Goal: Task Accomplishment & Management: Use online tool/utility

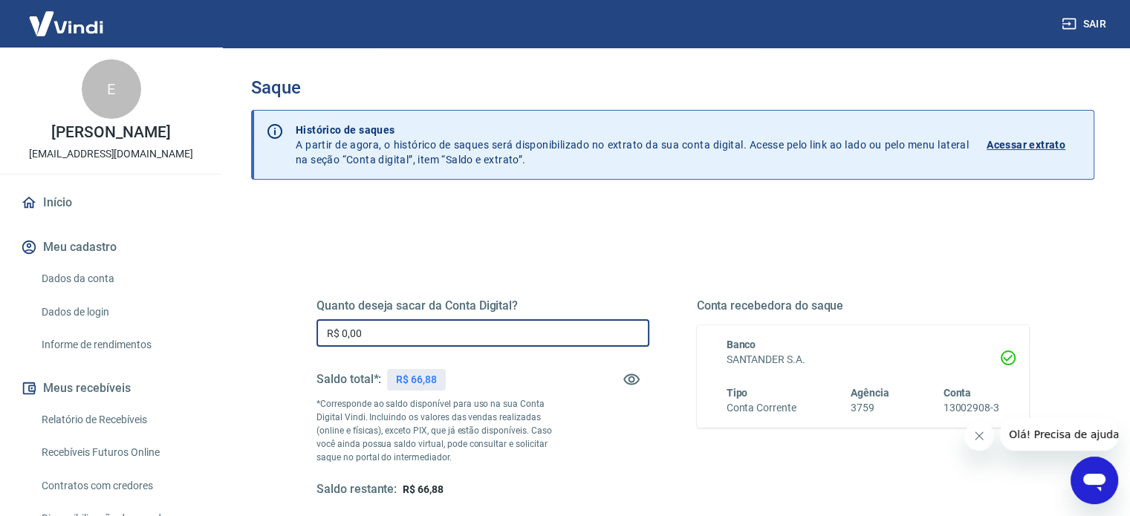
drag, startPoint x: 383, startPoint y: 330, endPoint x: 272, endPoint y: 321, distance: 111.0
click at [277, 322] on div "Quanto deseja sacar da Conta Digital? R$ 0,00 ​ Saldo total*: R$ 66,88 *Corresp…" at bounding box center [672, 469] width 843 height 531
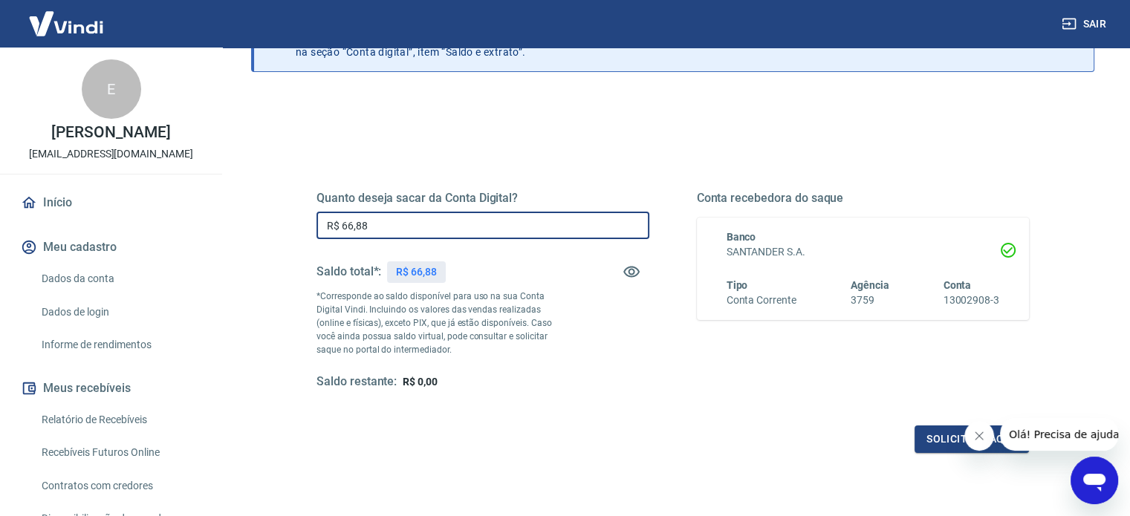
scroll to position [172, 0]
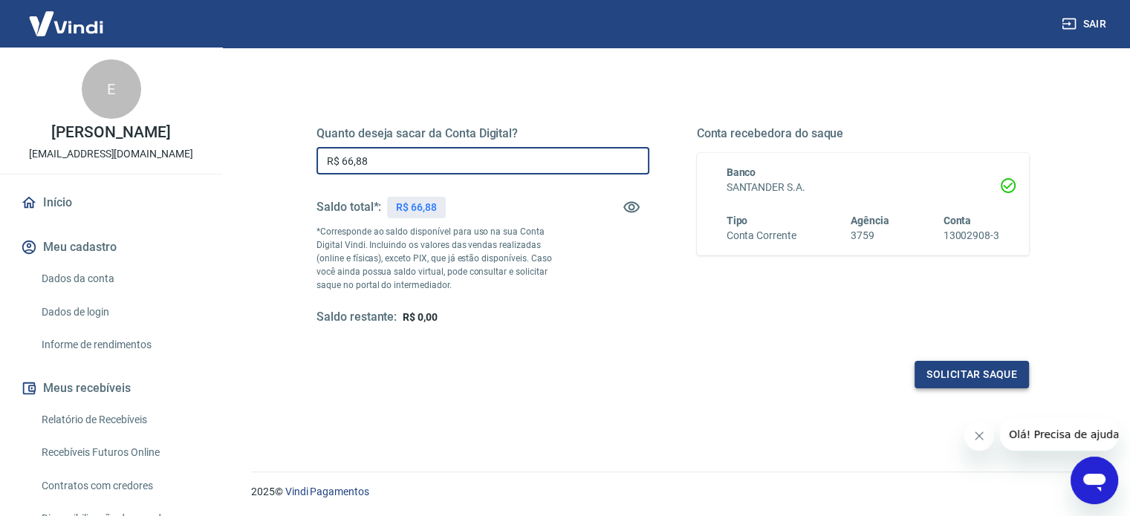
type input "R$ 66,88"
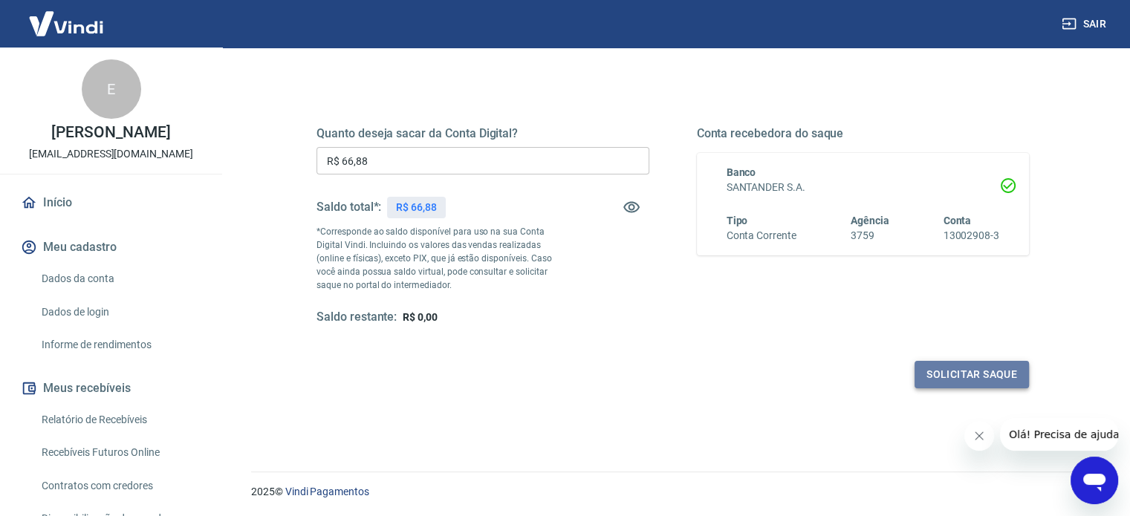
click at [998, 368] on button "Solicitar saque" at bounding box center [971, 374] width 114 height 27
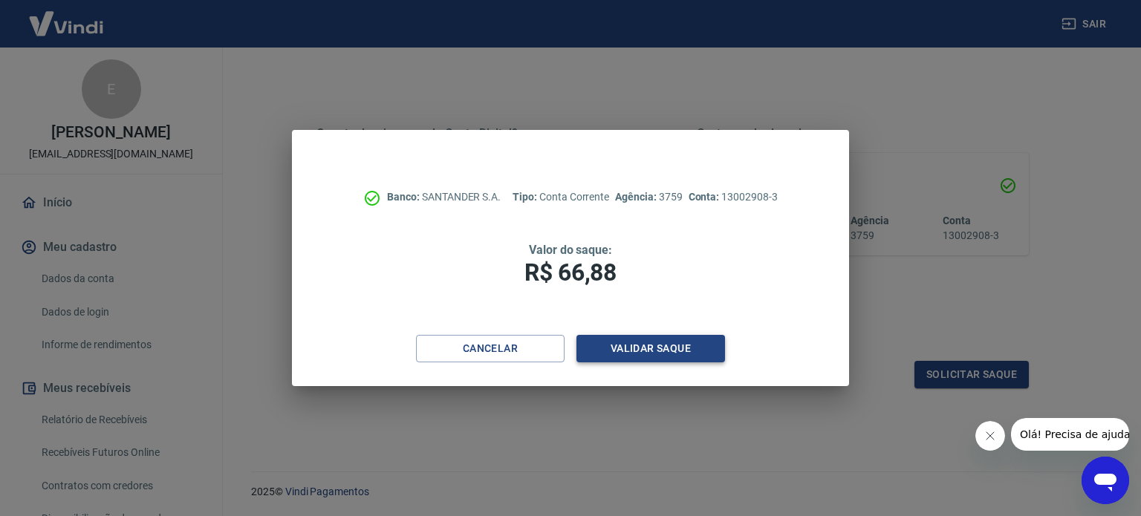
click at [710, 343] on button "Validar saque" at bounding box center [650, 348] width 149 height 27
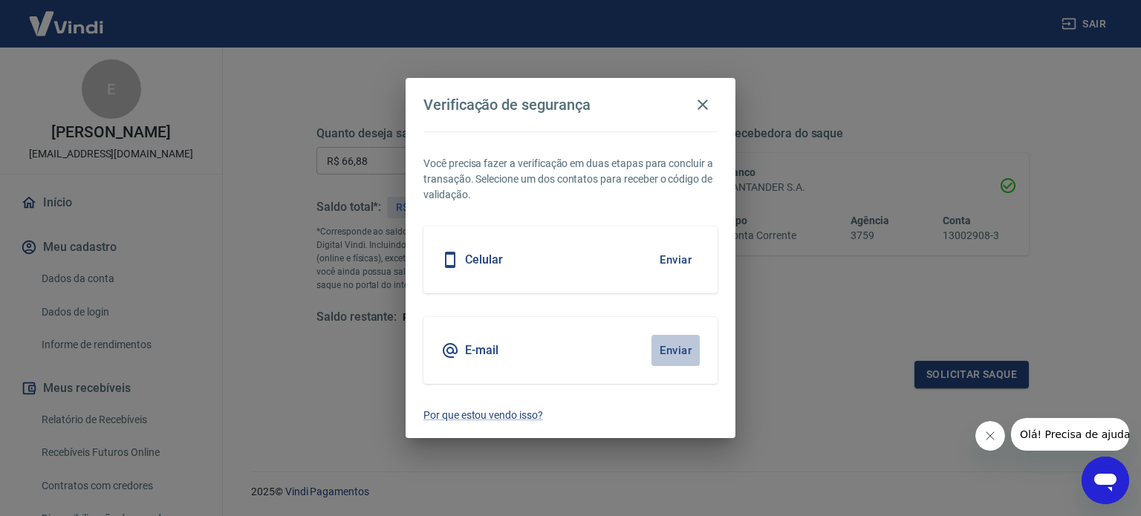
click at [682, 341] on button "Enviar" at bounding box center [675, 350] width 48 height 31
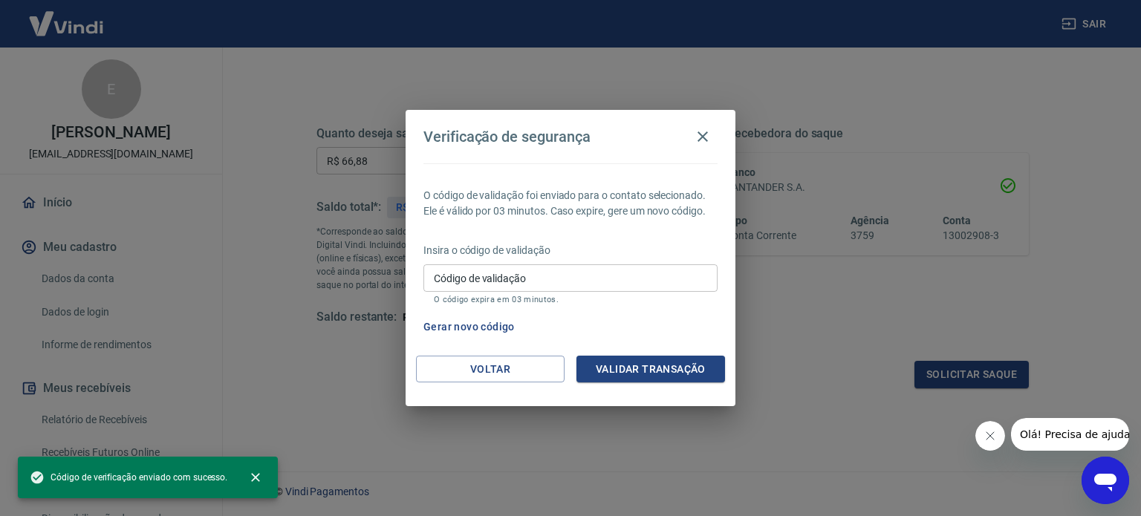
click at [619, 273] on input "Código de validação" at bounding box center [570, 277] width 294 height 27
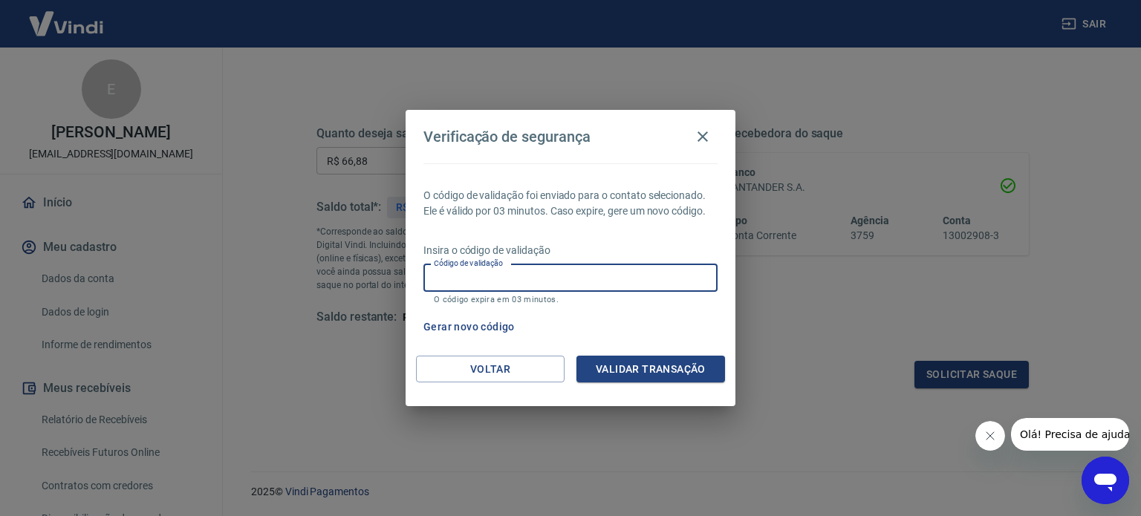
paste input "661365"
type input "661365"
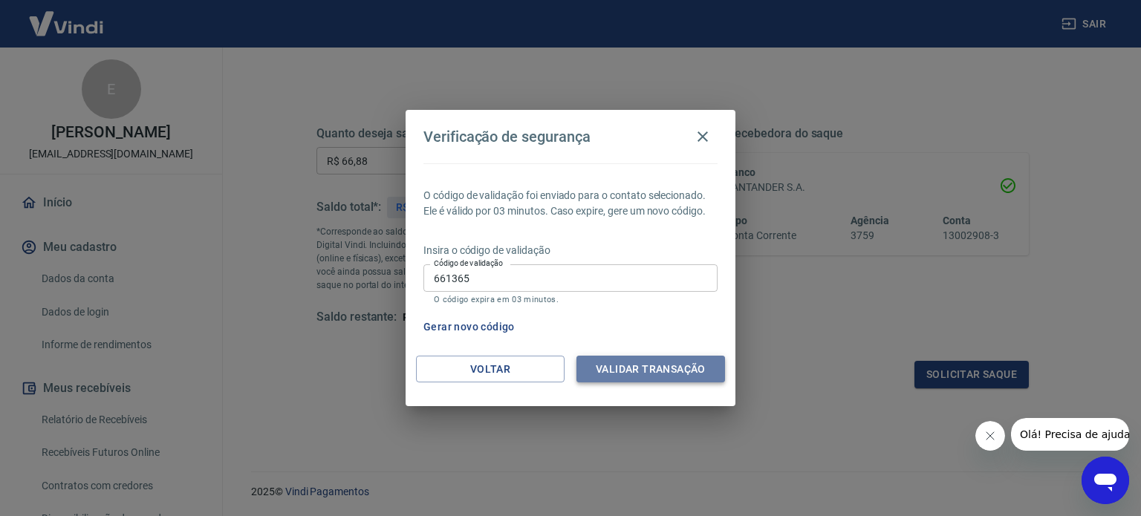
click at [643, 362] on button "Validar transação" at bounding box center [650, 369] width 149 height 27
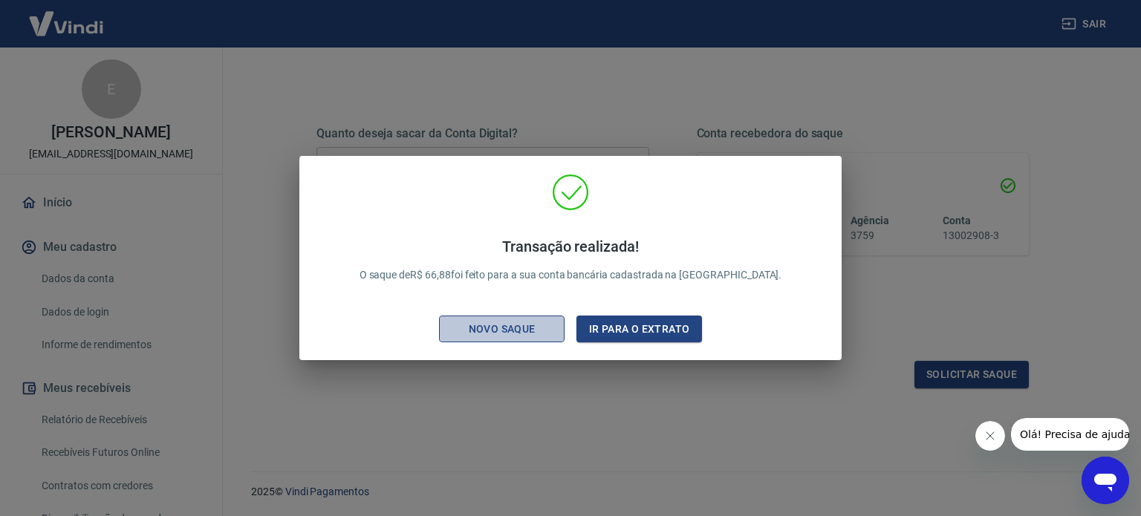
click at [550, 325] on div "Novo saque" at bounding box center [502, 329] width 103 height 19
